Goal: Task Accomplishment & Management: Use online tool/utility

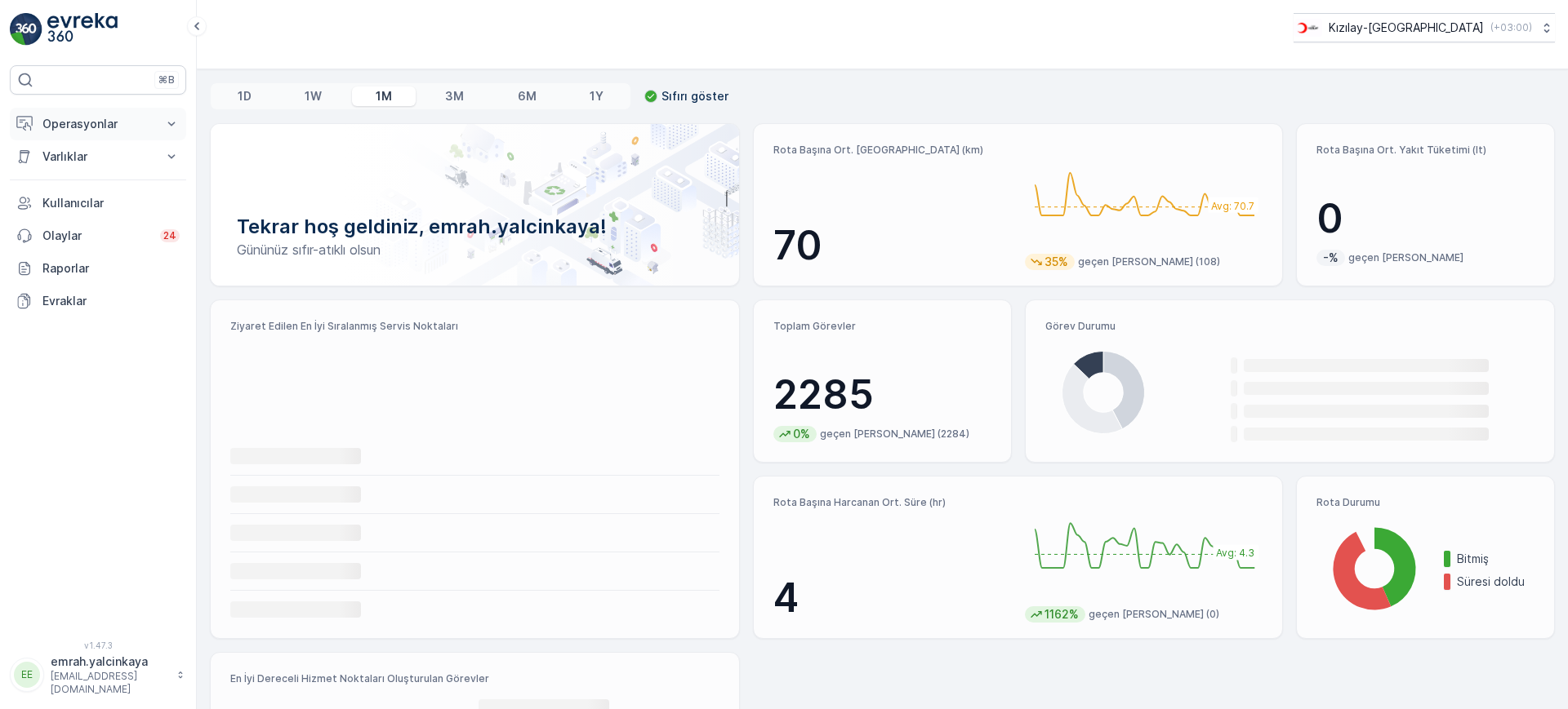
click at [58, 120] on p "Operasyonlar" at bounding box center [97, 124] width 111 height 16
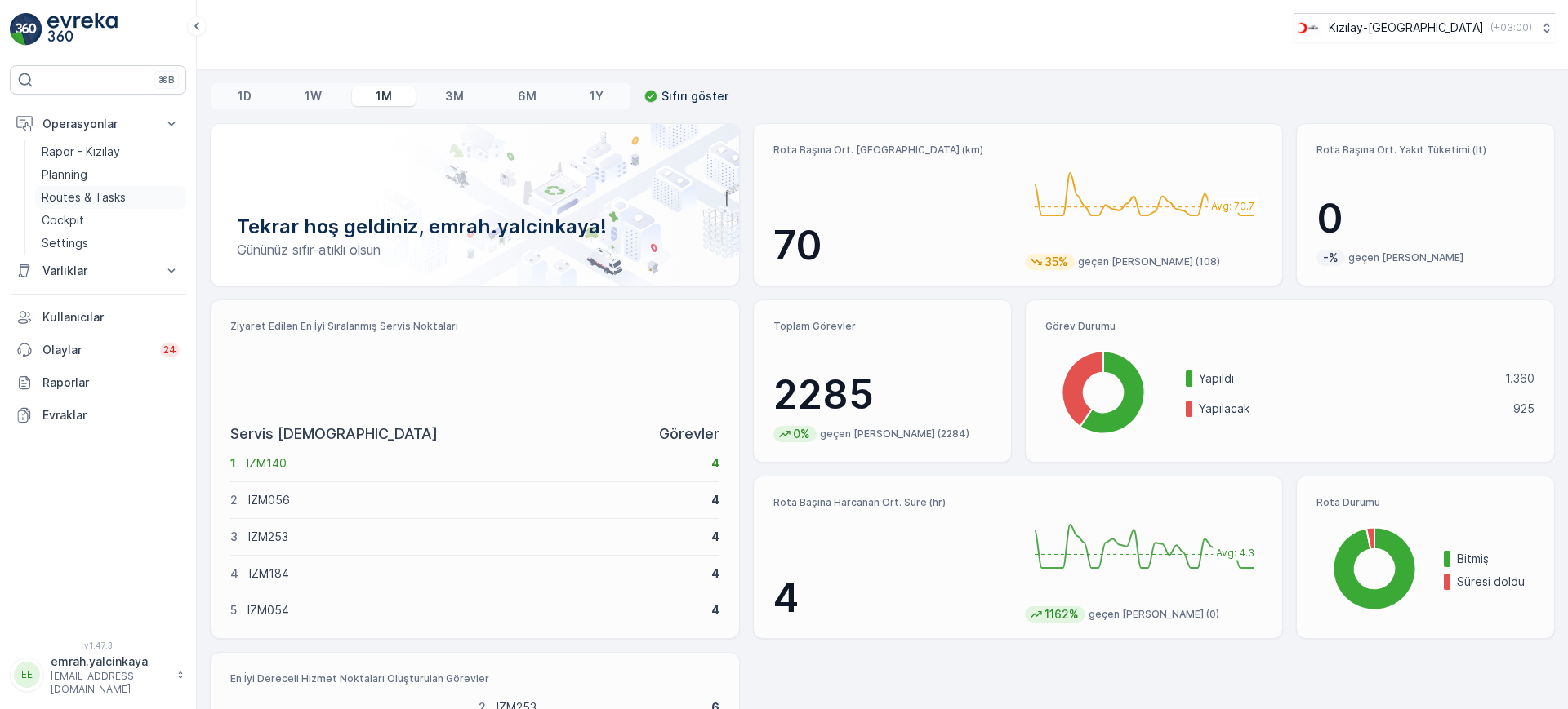
click at [91, 200] on p "Routes & Tasks" at bounding box center [83, 197] width 84 height 16
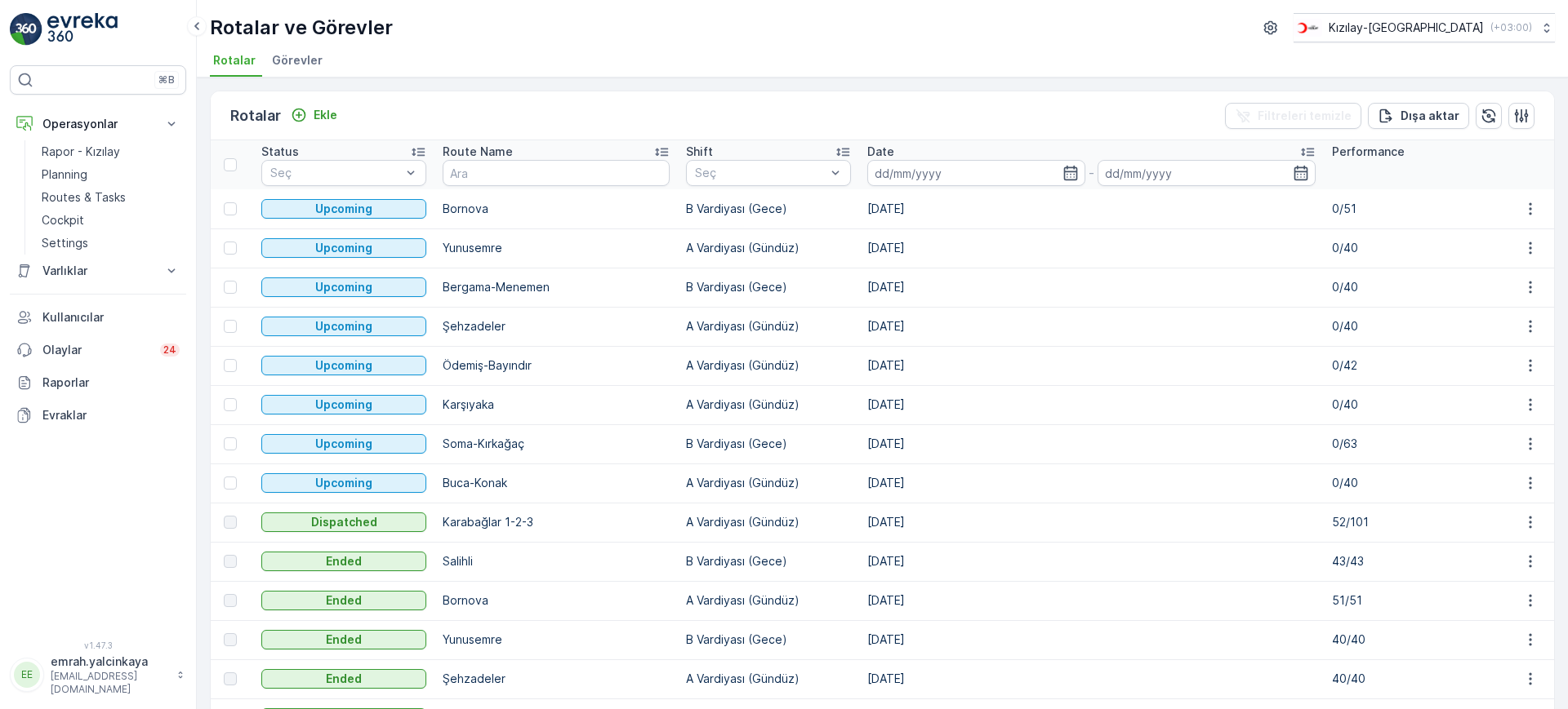
scroll to position [102, 0]
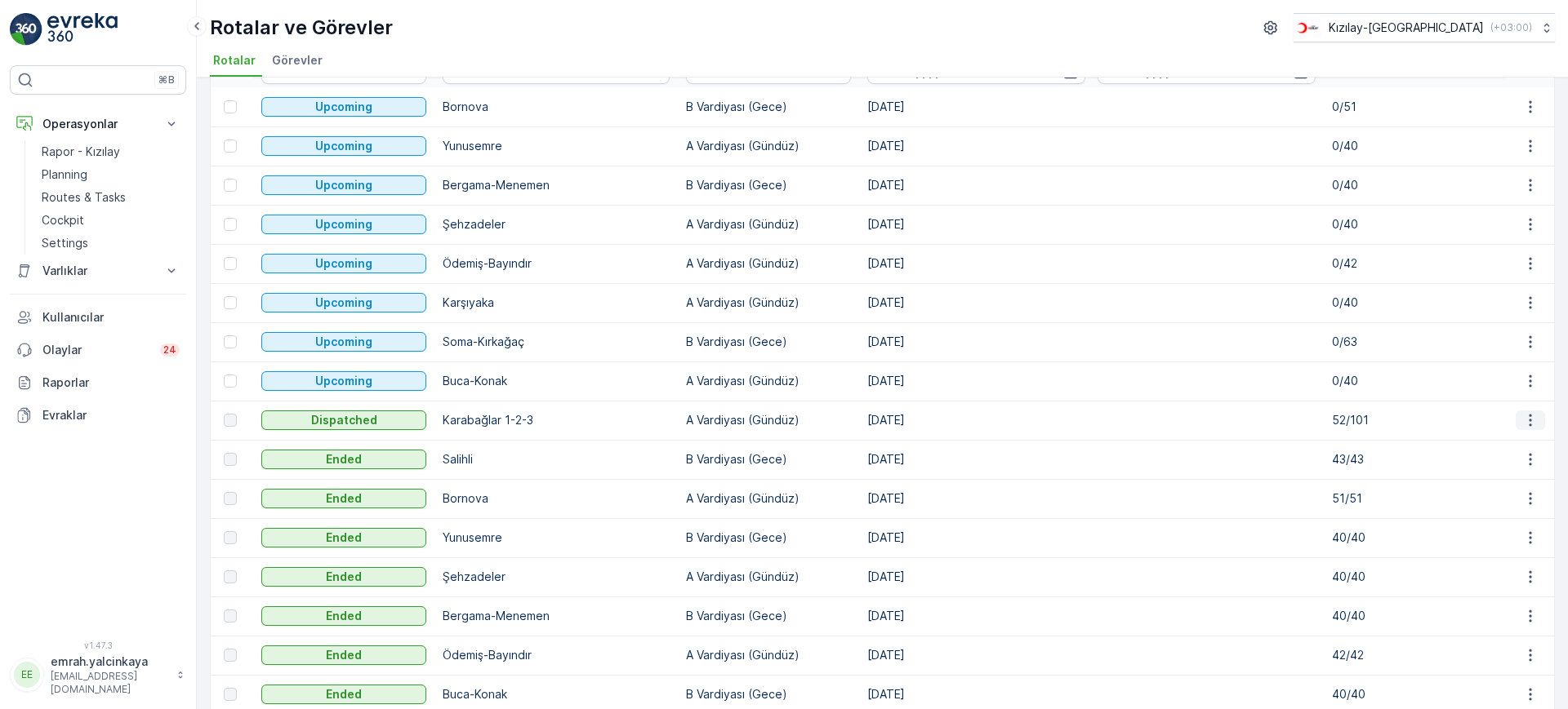
click at [1522, 419] on icon "button" at bounding box center [1530, 420] width 16 height 16
click at [1546, 470] on span "Rota Takibini Görüntüle" at bounding box center [1494, 467] width 128 height 16
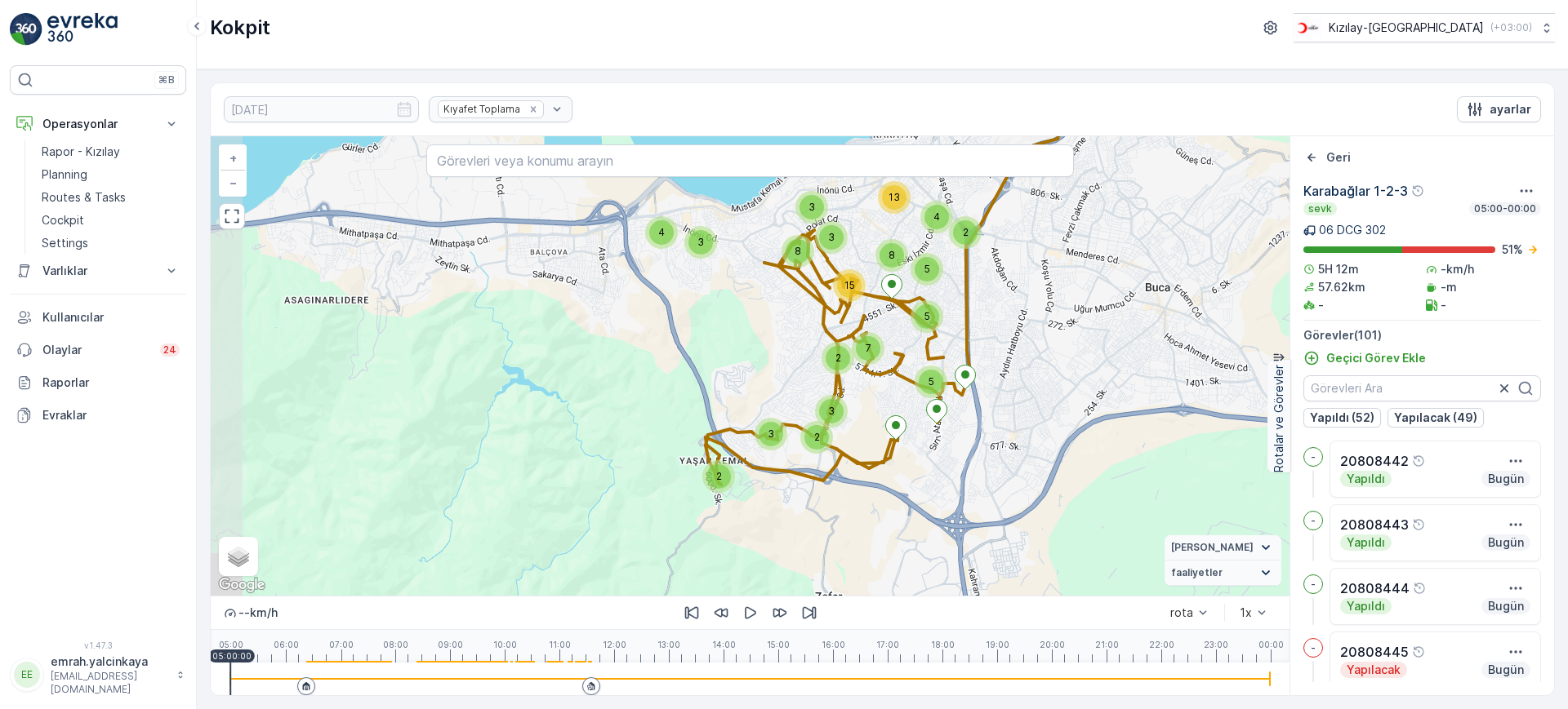
drag, startPoint x: 883, startPoint y: 427, endPoint x: 967, endPoint y: 388, distance: 92.6
click at [967, 388] on icon at bounding box center [965, 376] width 21 height 25
drag, startPoint x: 570, startPoint y: 679, endPoint x: 594, endPoint y: 696, distance: 29.4
click at [571, 679] on div at bounding box center [750, 679] width 1040 height 33
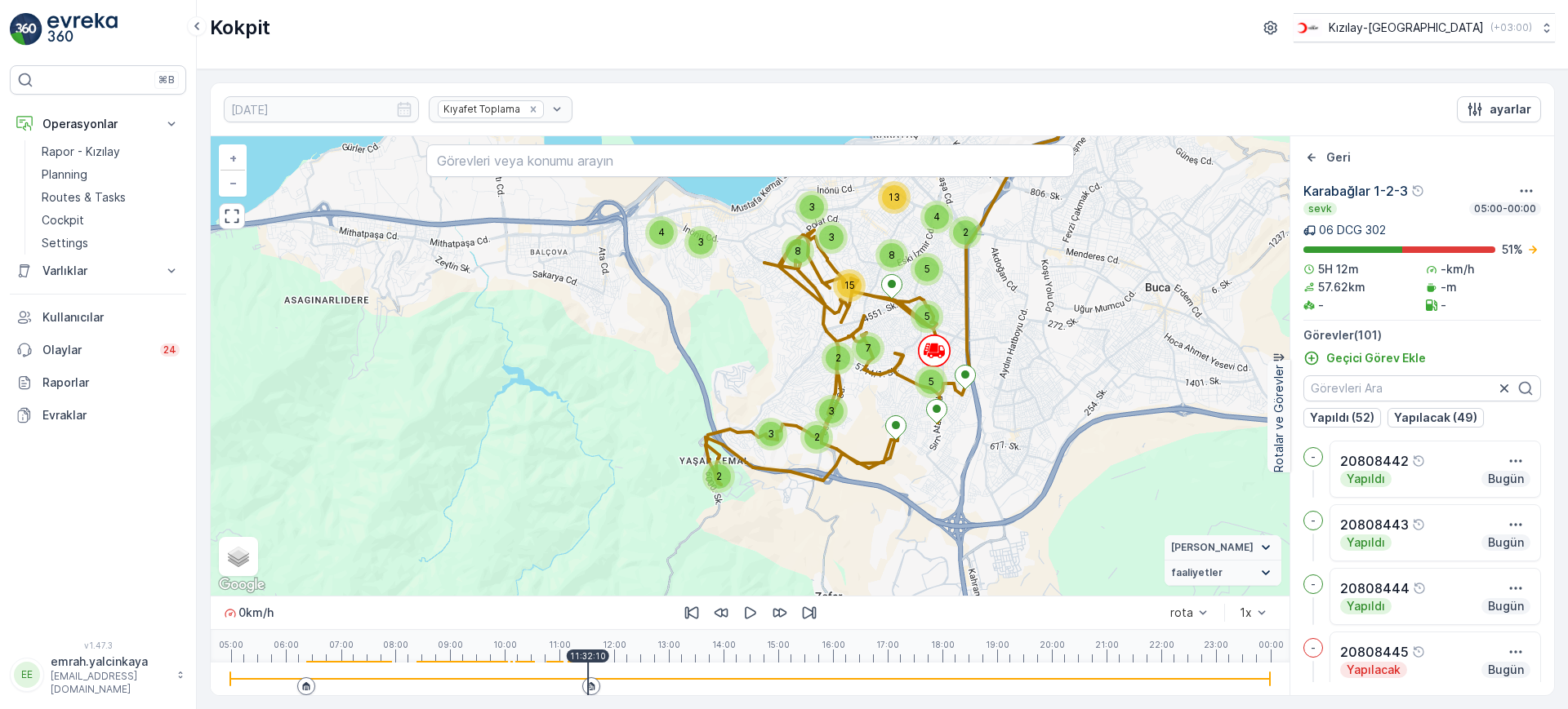
drag, startPoint x: 575, startPoint y: 657, endPoint x: 588, endPoint y: 661, distance: 13.6
click at [588, 661] on div "11:32:10" at bounding box center [588, 656] width 42 height 13
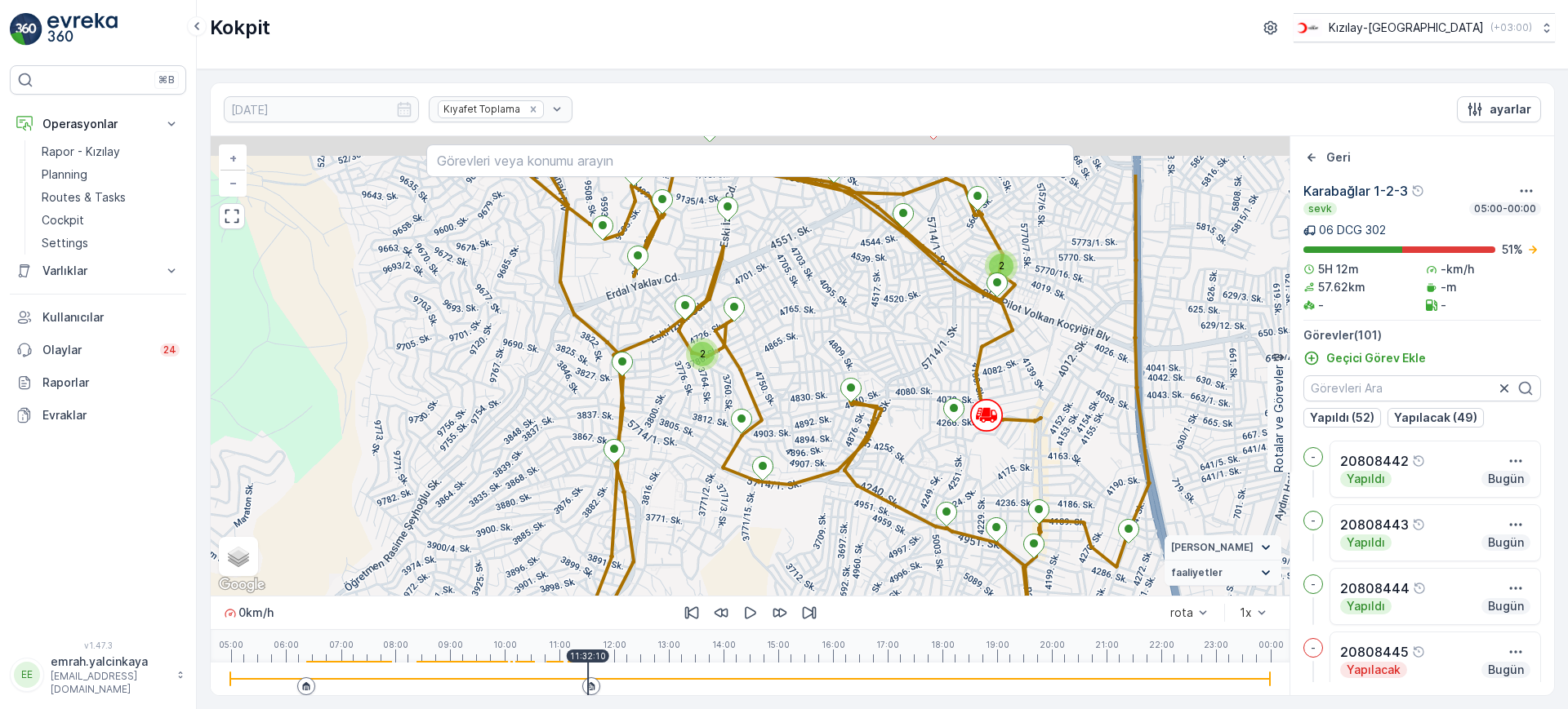
drag, startPoint x: 1070, startPoint y: 360, endPoint x: 1149, endPoint y: 473, distance: 137.9
click at [1149, 473] on div "2 2 2 2 2 2 2 2 2 3 2 + − Uydu Yol haritası Arazi Karışık Leaflet Keyboard shor…" at bounding box center [750, 365] width 1079 height 459
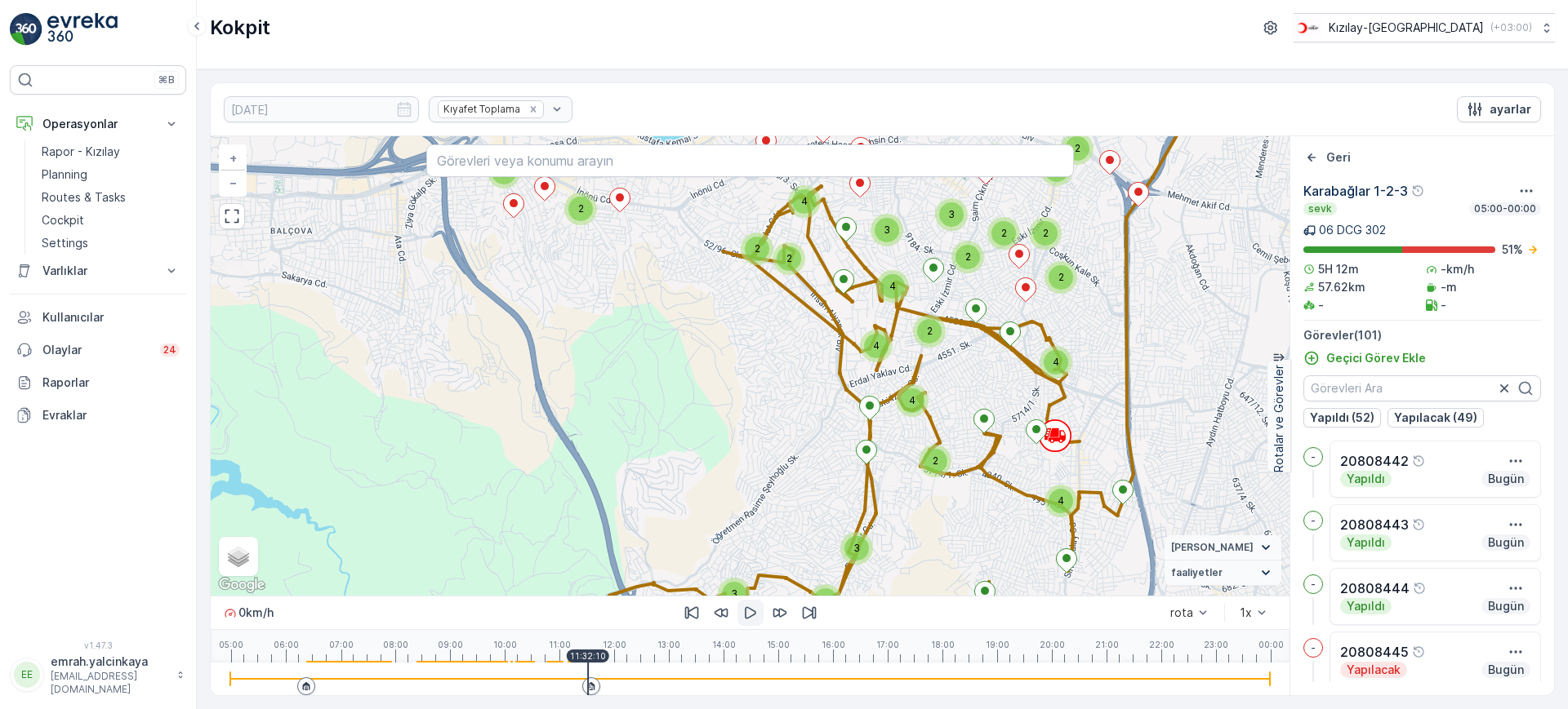
click at [754, 608] on icon "button" at bounding box center [750, 613] width 16 height 16
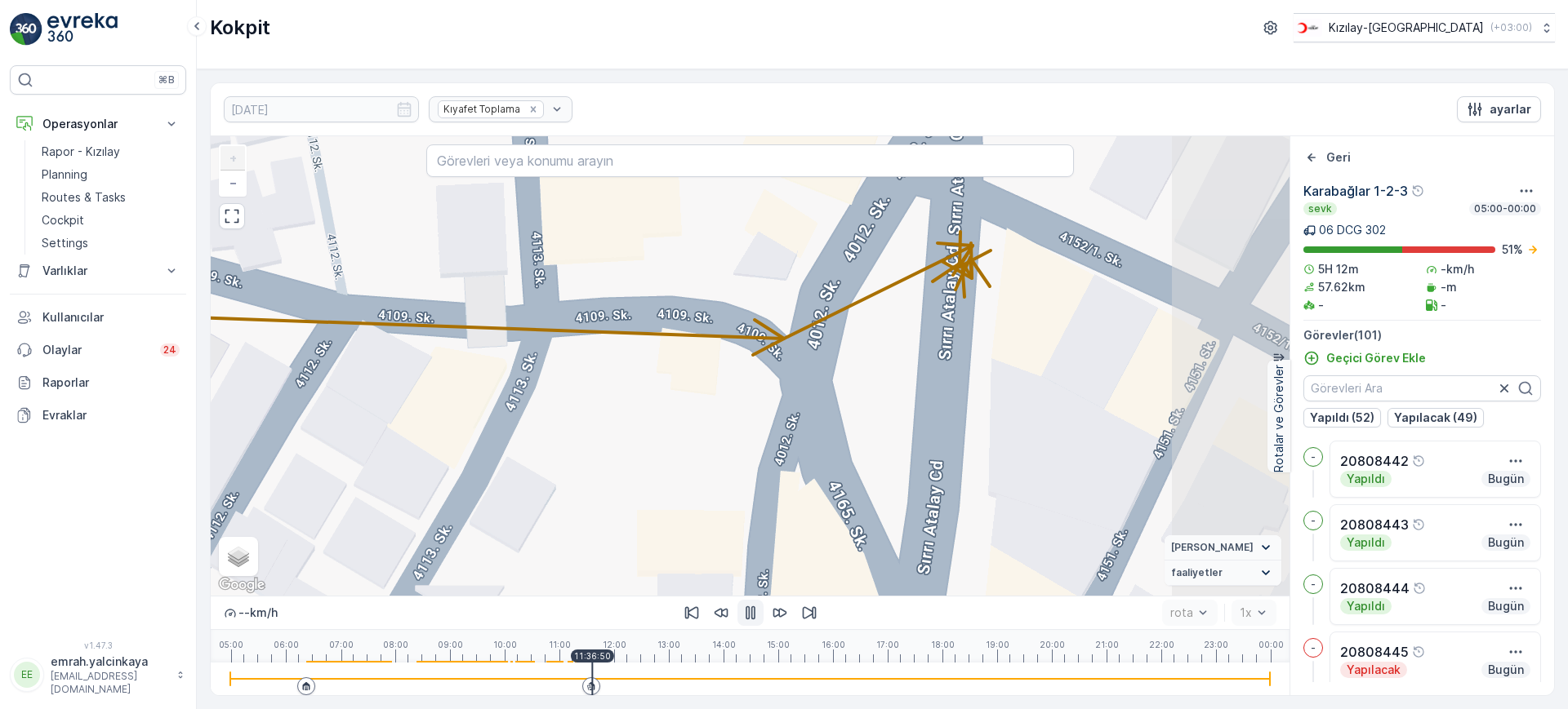
drag, startPoint x: 1262, startPoint y: 459, endPoint x: 1072, endPoint y: 374, distance: 208.1
click at [1072, 374] on div "+ − Uydu Yol haritası Arazi Karışık Leaflet Keyboard shortcuts Map Data Map dat…" at bounding box center [750, 365] width 1079 height 459
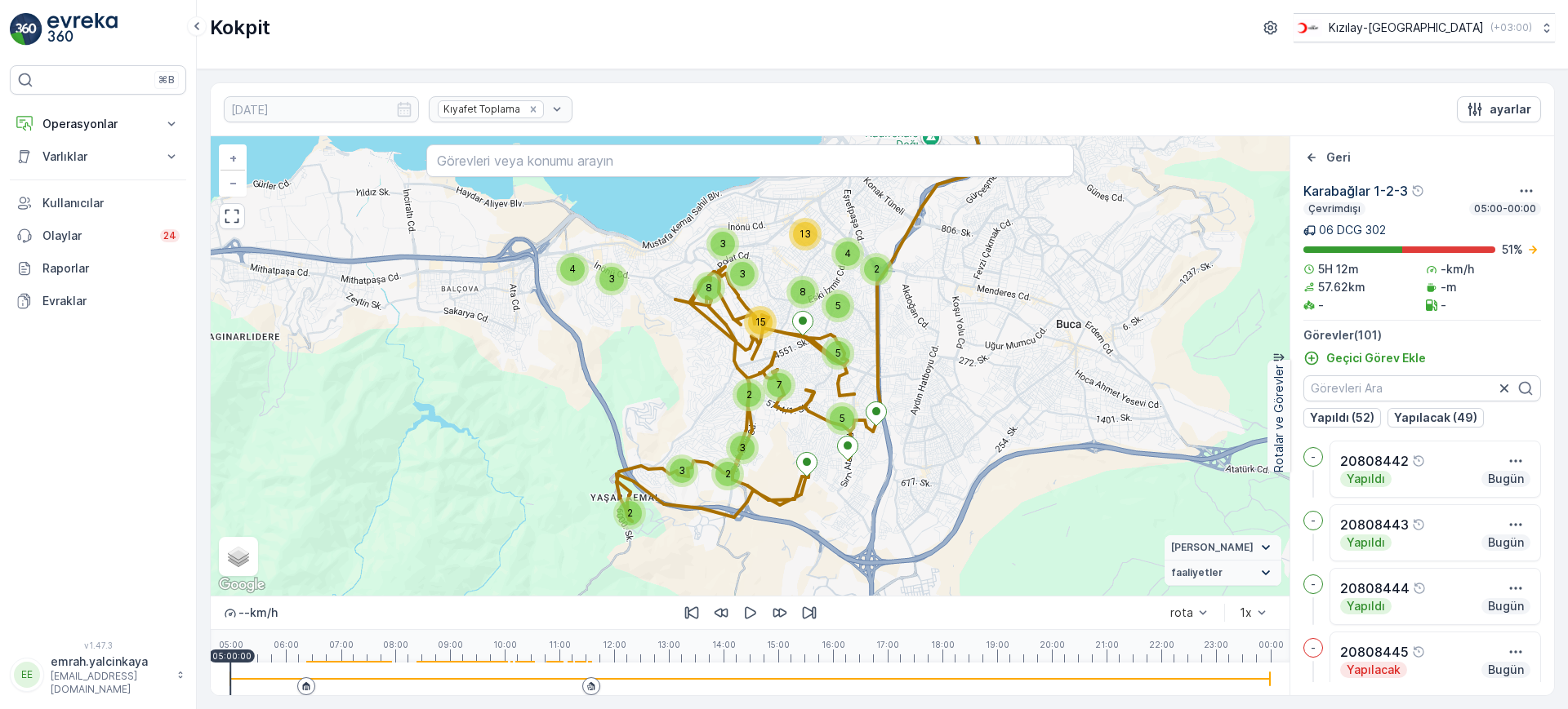
drag, startPoint x: 571, startPoint y: 679, endPoint x: 571, endPoint y: 688, distance: 9.0
click at [573, 681] on div at bounding box center [750, 679] width 1040 height 33
click at [755, 615] on icon "button" at bounding box center [750, 613] width 16 height 16
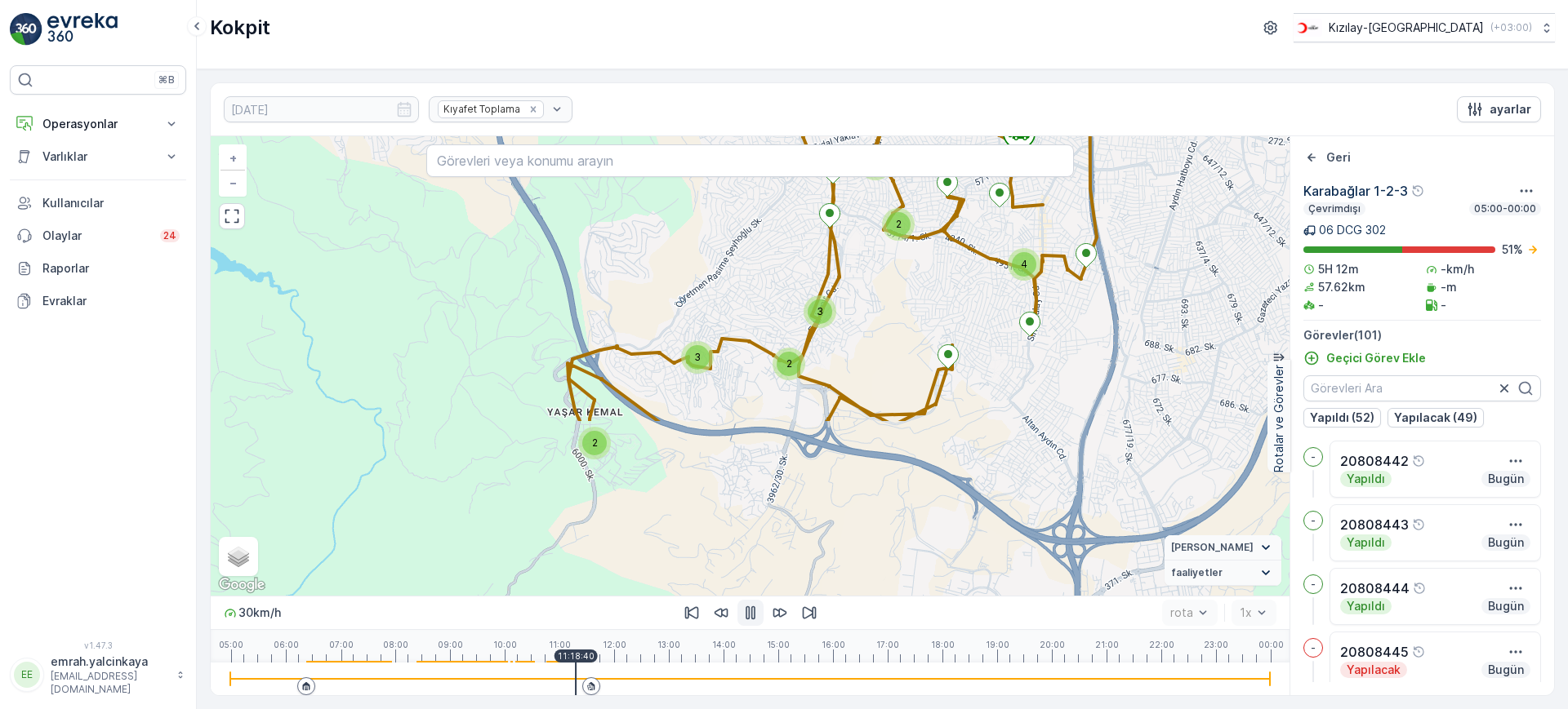
drag, startPoint x: 864, startPoint y: 444, endPoint x: 992, endPoint y: 307, distance: 187.5
click at [992, 307] on div "2 2 2 4 3 4 2 3 2 4 2 2 4 2 4 3 4 3 2 2 2 4 4 2 2 2 2 + − Uydu Yol haritası Ara…" at bounding box center [750, 365] width 1079 height 459
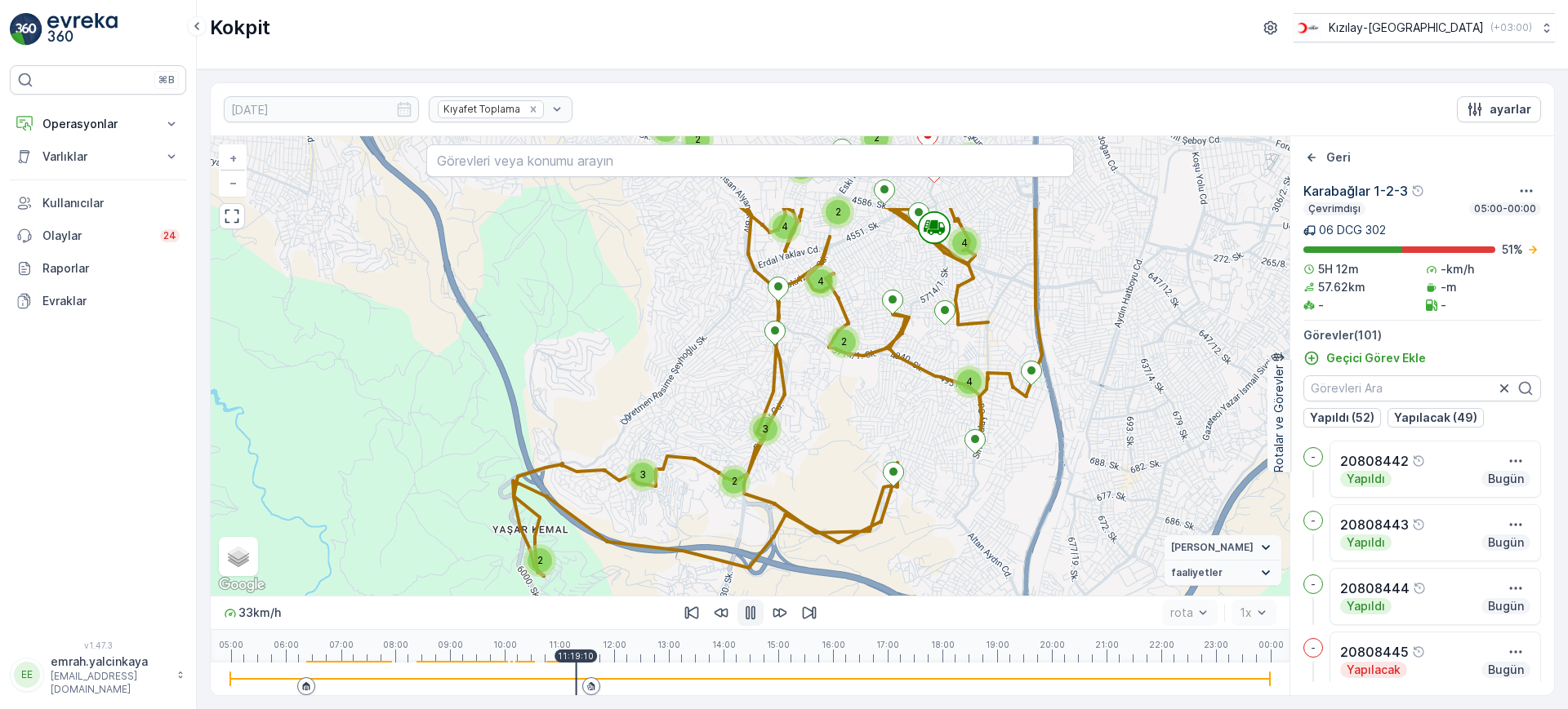
drag, startPoint x: 970, startPoint y: 284, endPoint x: 911, endPoint y: 406, distance: 135.5
click at [911, 406] on div "2 2 2 4 3 4 2 3 2 4 2 2 4 2 4 3 4 3 2 2 2 4 4 2 2 2 2 + − Uydu Yol haritası Ara…" at bounding box center [750, 365] width 1079 height 459
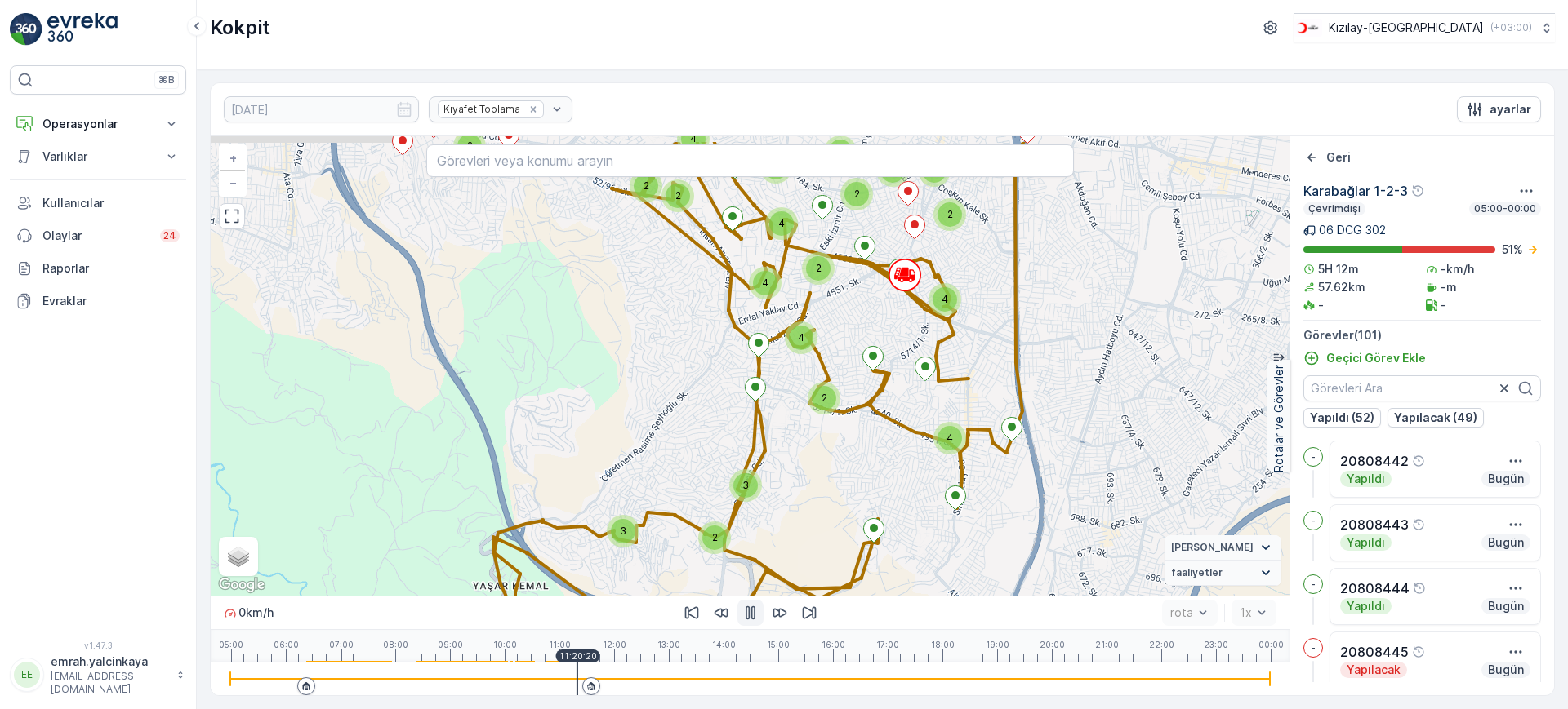
drag, startPoint x: 921, startPoint y: 336, endPoint x: 908, endPoint y: 383, distance: 48.8
click at [908, 383] on div "2 2 2 4 3 4 2 3 2 4 2 2 4 2 4 3 4 3 2 2 2 4 4 2 2 2 2 + − Uydu Yol haritası Ara…" at bounding box center [750, 365] width 1079 height 459
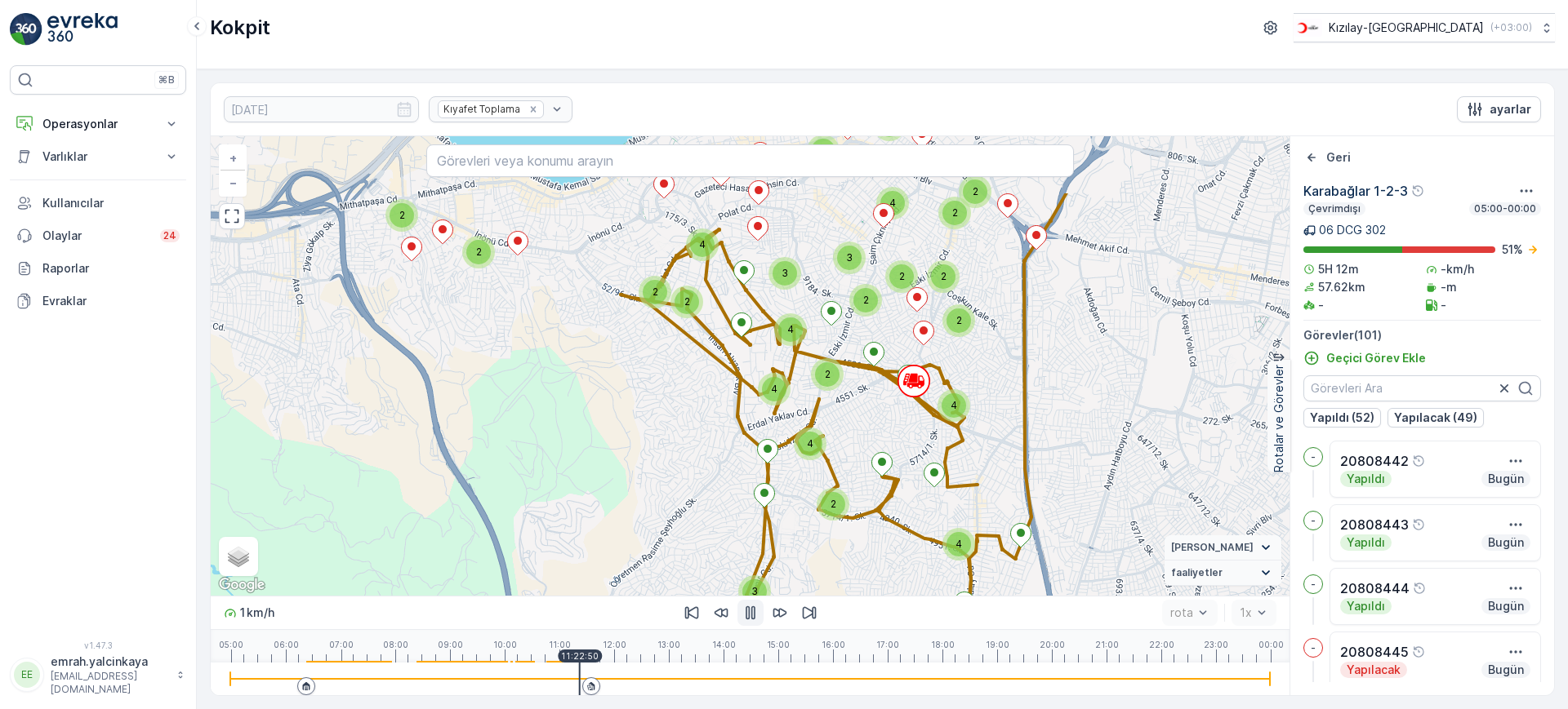
drag, startPoint x: 829, startPoint y: 410, endPoint x: 842, endPoint y: 453, distance: 44.9
click at [842, 453] on div "2 2 2 4 3 4 2 3 2 4 2 2 4 2 4 3 4 3 2 2 2 4 4 2 2 2 2 + − Uydu Yol haritası Ara…" at bounding box center [750, 365] width 1079 height 459
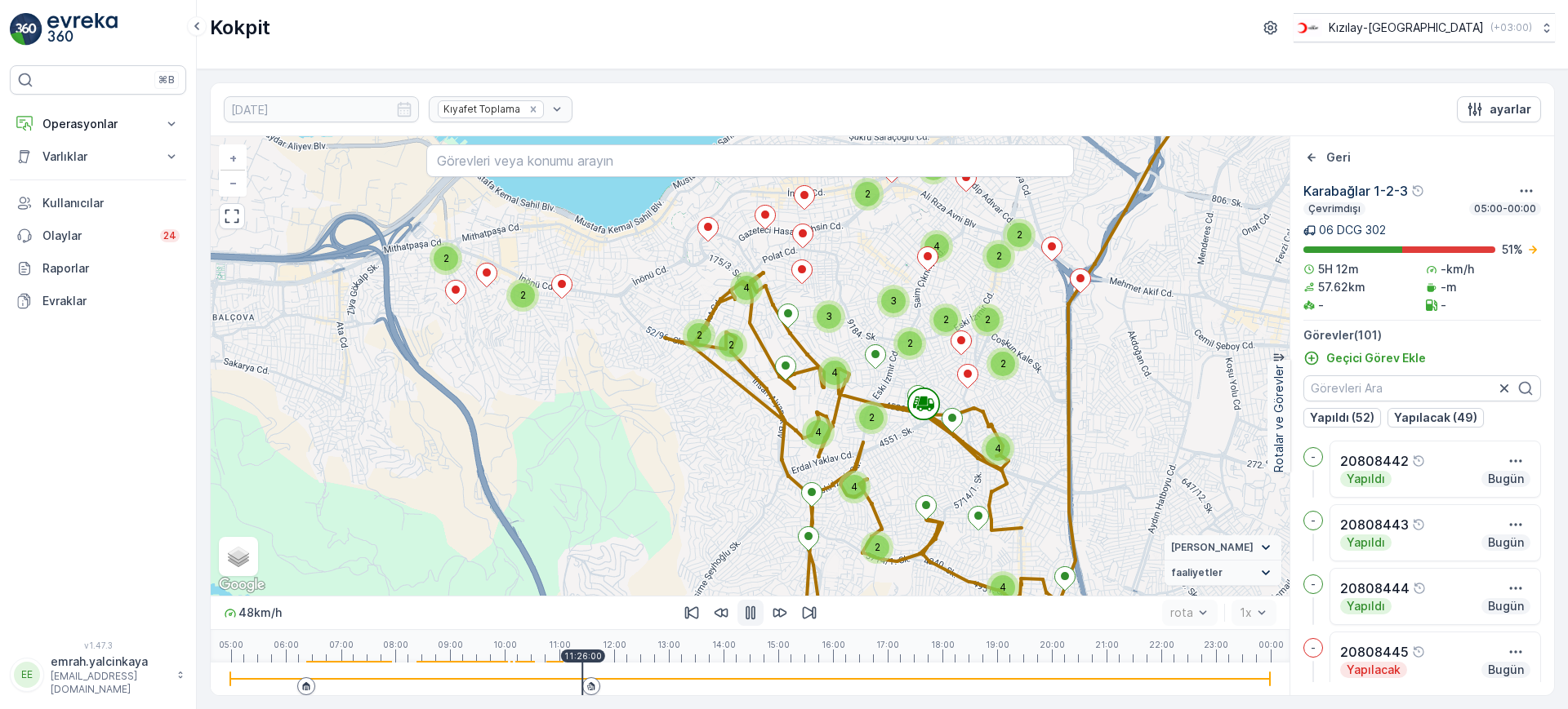
drag, startPoint x: 610, startPoint y: 319, endPoint x: 647, endPoint y: 354, distance: 50.9
click at [651, 359] on div "2 2 2 4 3 4 2 3 2 4 2 2 4 2 4 3 4 3 2 2 2 4 4 2 2 2 2 + − Uydu Yol haritası Ara…" at bounding box center [750, 365] width 1079 height 459
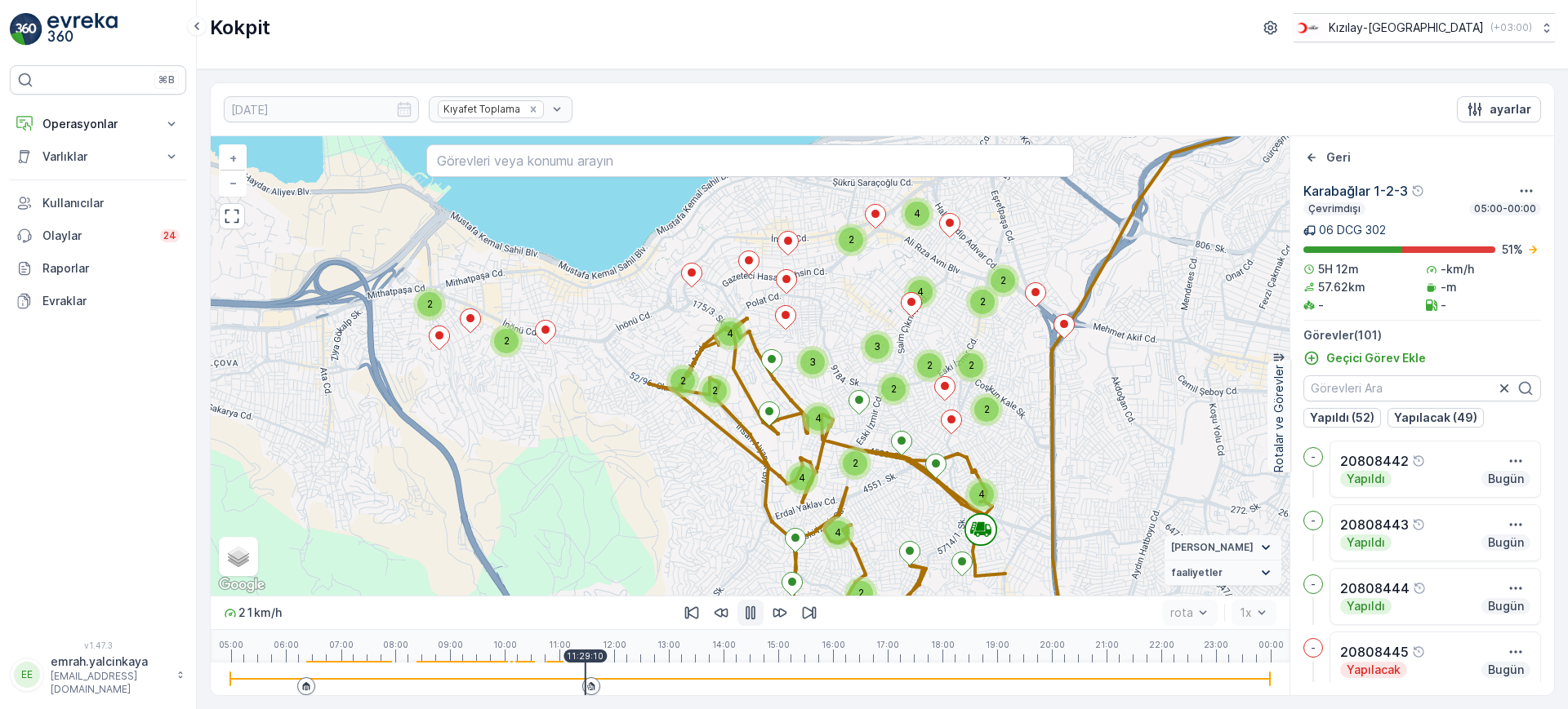
drag, startPoint x: 560, startPoint y: 353, endPoint x: 543, endPoint y: 399, distance: 49.0
click at [543, 399] on div "2 2 2 4 3 4 2 3 2 4 2 2 4 2 4 3 4 3 2 2 2 4 4 2 2 2 2 + − Uydu Yol haritası Ara…" at bounding box center [750, 365] width 1079 height 459
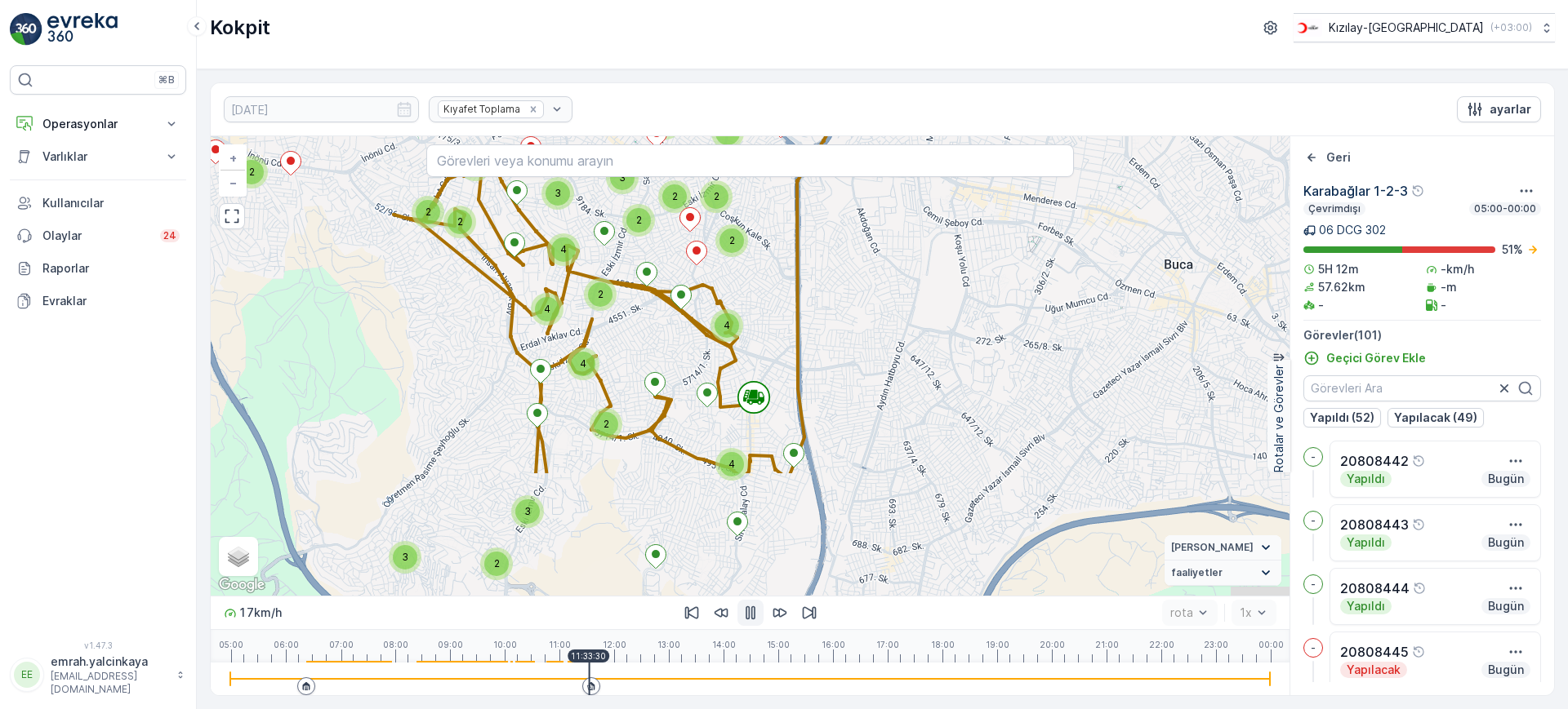
drag, startPoint x: 1046, startPoint y: 516, endPoint x: 791, endPoint y: 347, distance: 305.9
click at [791, 347] on div "2 2 2 4 3 4 2 3 2 4 2 2 4 2 4 3 4 3 2 2 2 4 4 2 2 2 2 + − Uydu Yol haritası Ara…" at bounding box center [750, 365] width 1079 height 459
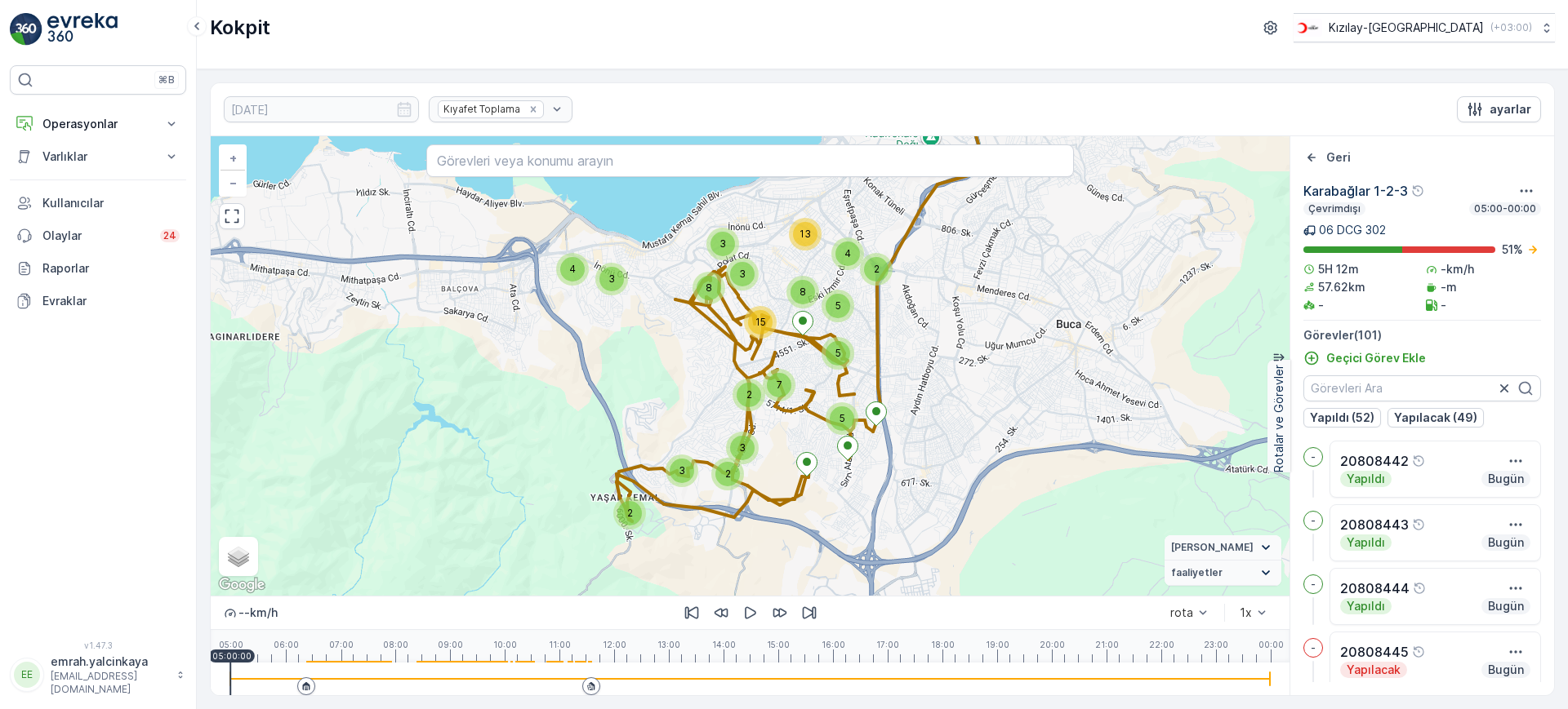
click at [588, 684] on icon at bounding box center [592, 686] width 10 height 10
